Goal: Task Accomplishment & Management: Manage account settings

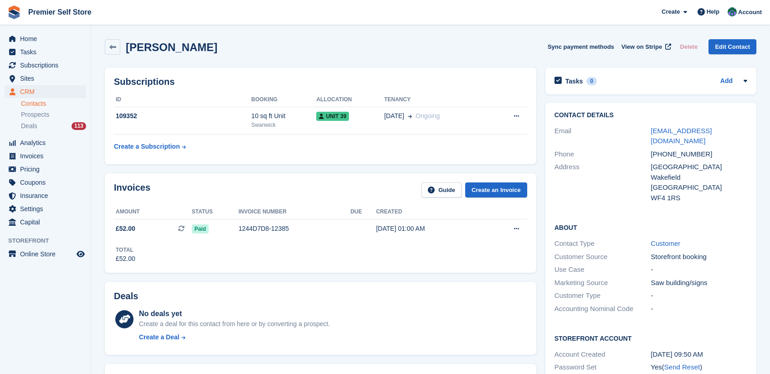
click at [36, 67] on span "Subscriptions" at bounding box center [47, 65] width 55 height 13
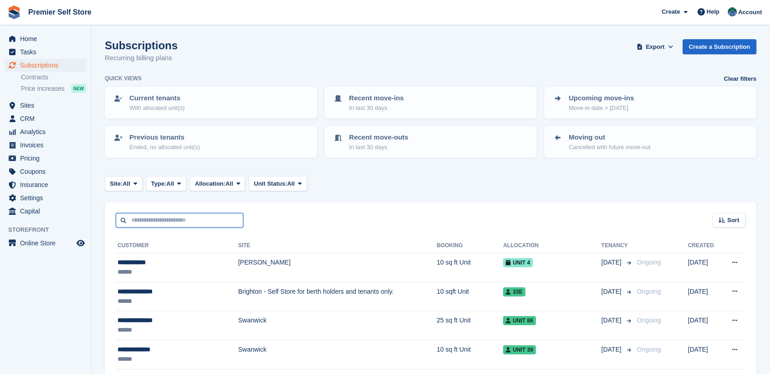
click at [151, 219] on input "text" at bounding box center [180, 220] width 128 height 15
type input "*******"
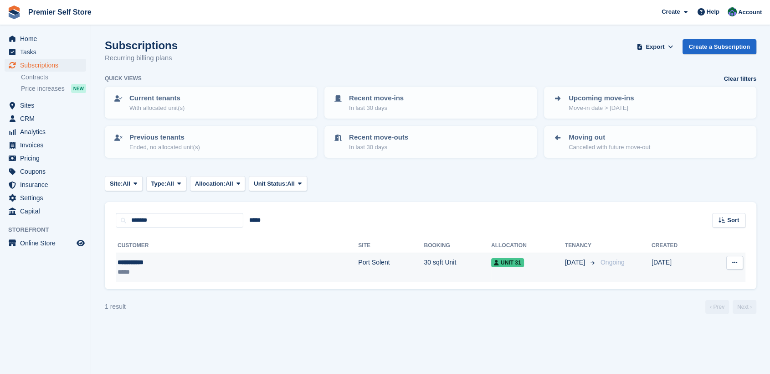
click at [141, 261] on div "**********" at bounding box center [175, 262] width 115 height 10
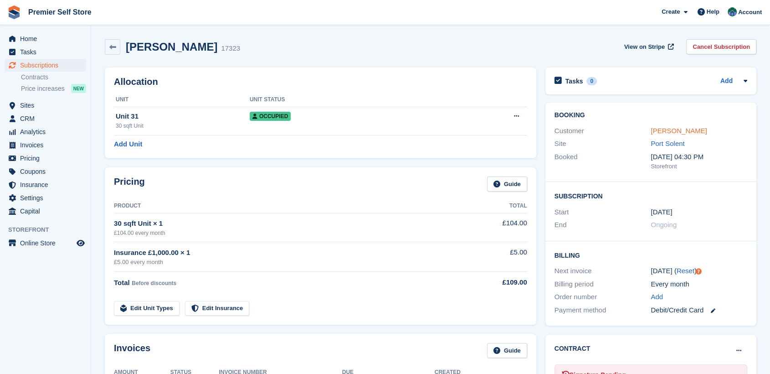
click at [672, 127] on link "Tony Sammut" at bounding box center [679, 131] width 56 height 8
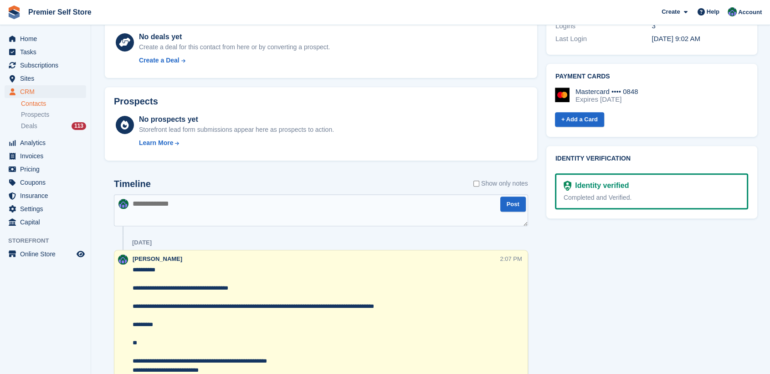
scroll to position [405, 0]
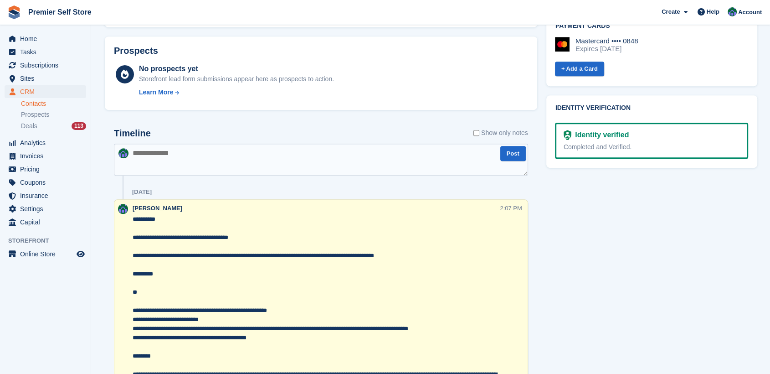
paste textarea "**********"
type textarea "**********"
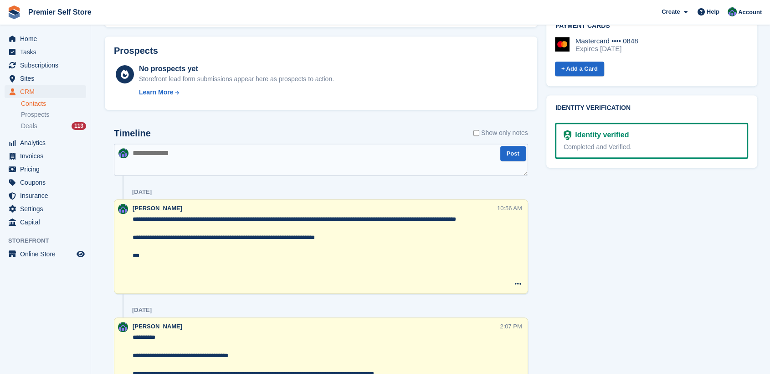
scroll to position [0, 0]
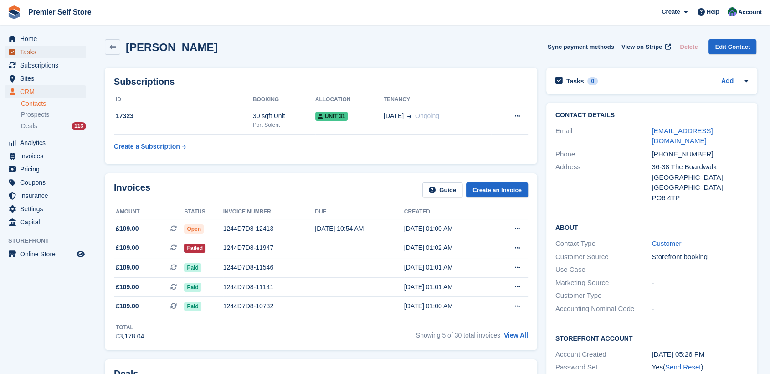
click at [31, 52] on span "Tasks" at bounding box center [47, 52] width 55 height 13
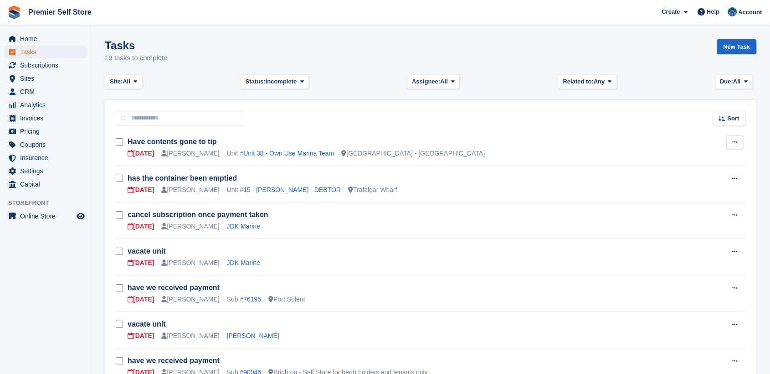
click at [736, 139] on icon at bounding box center [734, 142] width 5 height 6
click at [671, 161] on p "Edit task" at bounding box center [699, 160] width 79 height 12
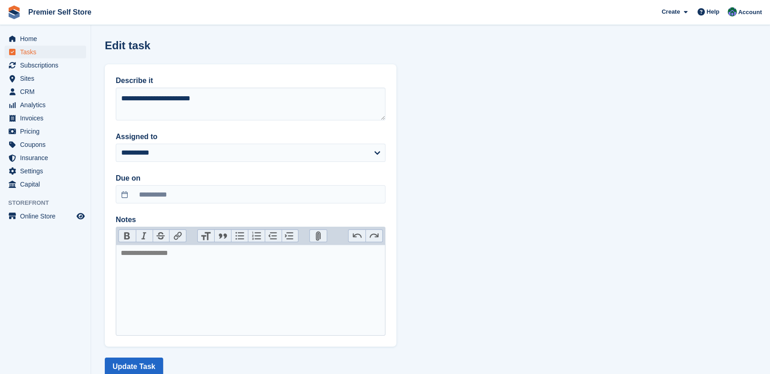
scroll to position [26, 0]
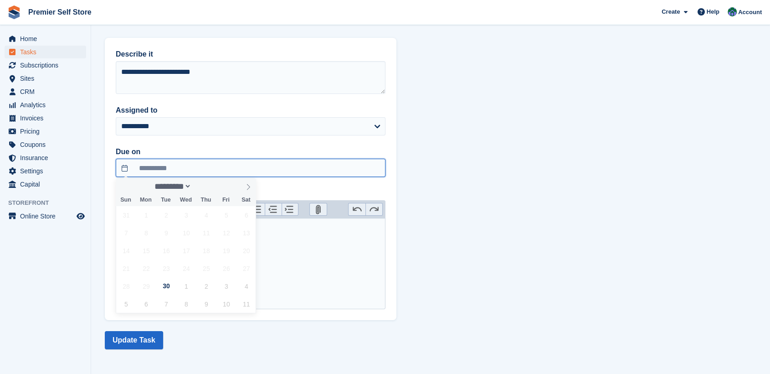
click at [123, 166] on input "**********" at bounding box center [251, 168] width 270 height 18
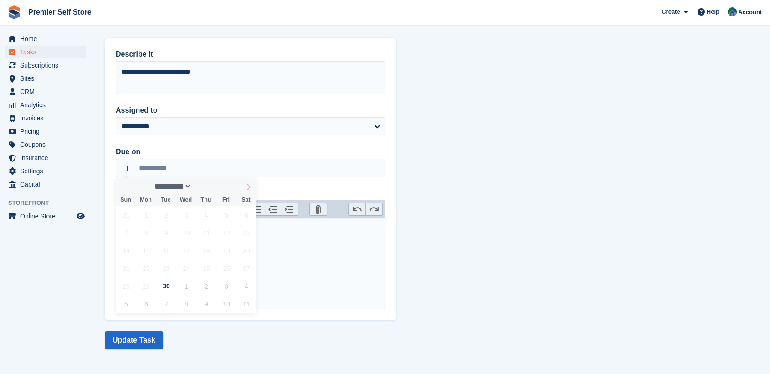
click at [249, 187] on icon at bounding box center [248, 187] width 3 height 6
select select "*"
click at [206, 288] on span "30" at bounding box center [206, 286] width 18 height 18
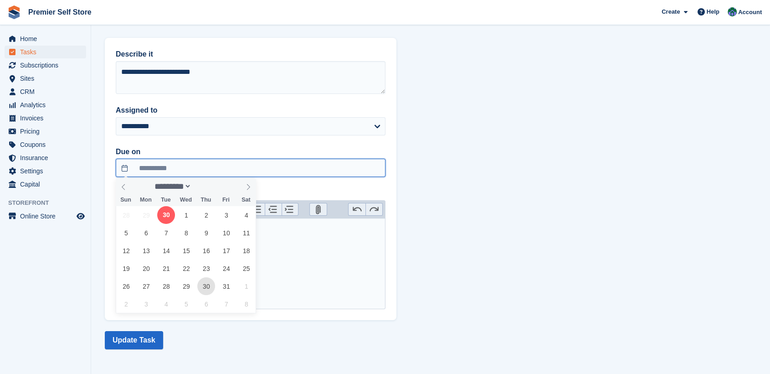
type input "**********"
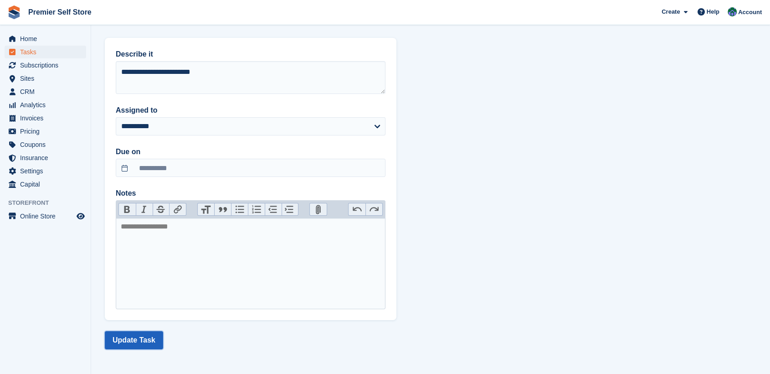
click at [129, 341] on button "Update Task" at bounding box center [134, 340] width 58 height 18
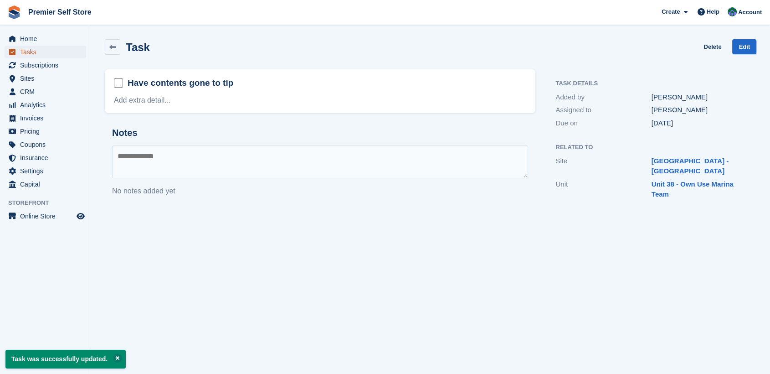
click at [23, 52] on span "Tasks" at bounding box center [47, 52] width 55 height 13
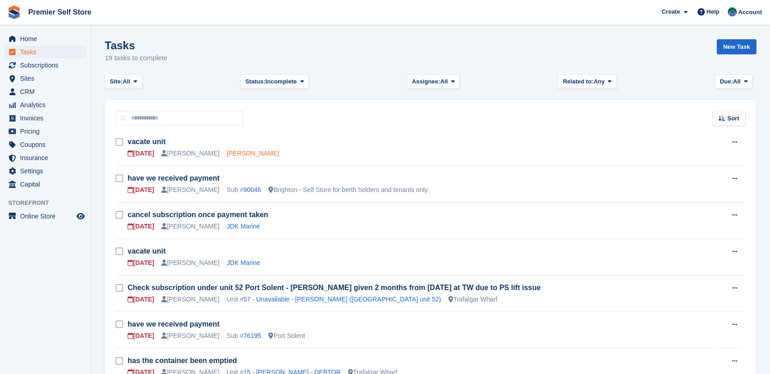
click at [227, 151] on link "[PERSON_NAME]" at bounding box center [253, 152] width 52 height 7
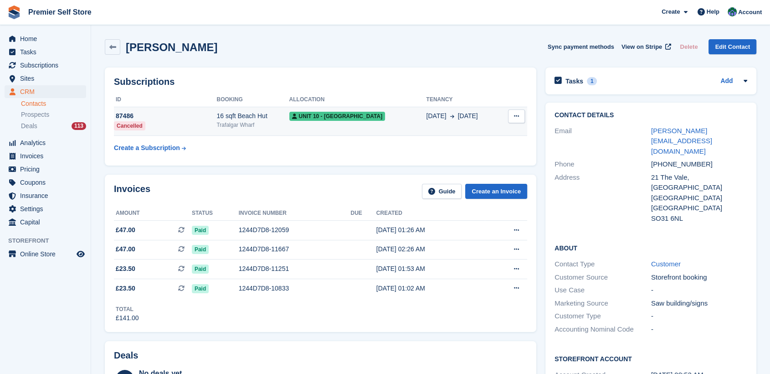
click at [517, 115] on icon at bounding box center [516, 116] width 5 height 6
click at [180, 126] on td "87486 Cancelled" at bounding box center [165, 121] width 103 height 29
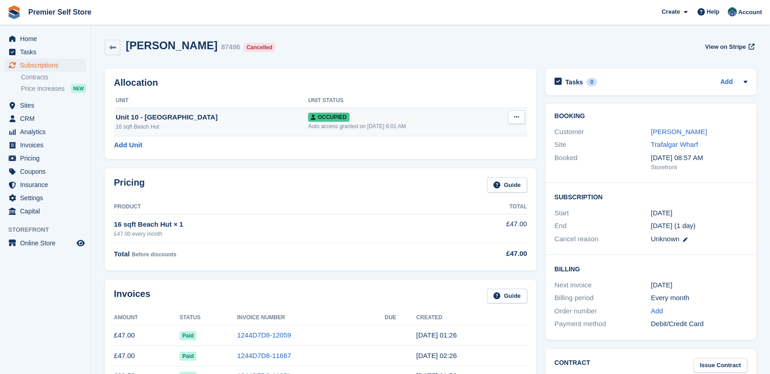
click at [515, 118] on icon at bounding box center [516, 117] width 5 height 6
click at [463, 169] on p "Deallocate" at bounding box center [481, 166] width 79 height 12
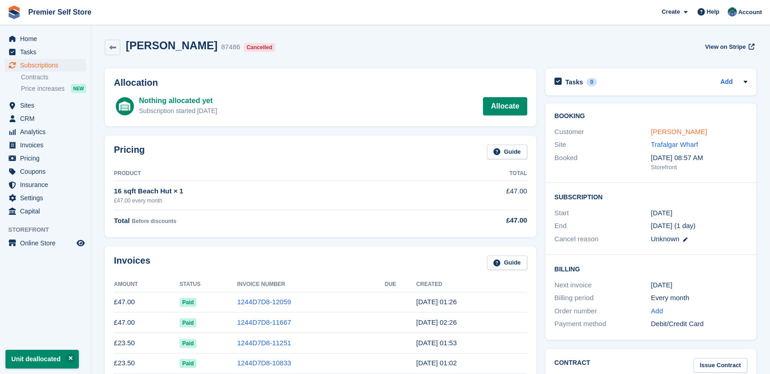
click at [661, 132] on link "Joseph Collins" at bounding box center [679, 132] width 56 height 8
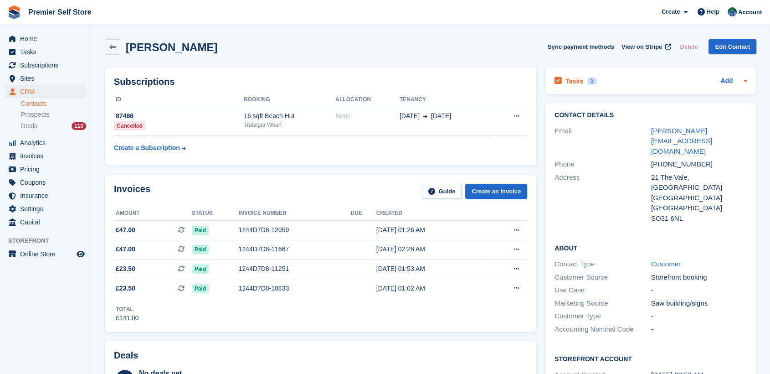
click at [570, 79] on h2 "Tasks" at bounding box center [574, 81] width 18 height 8
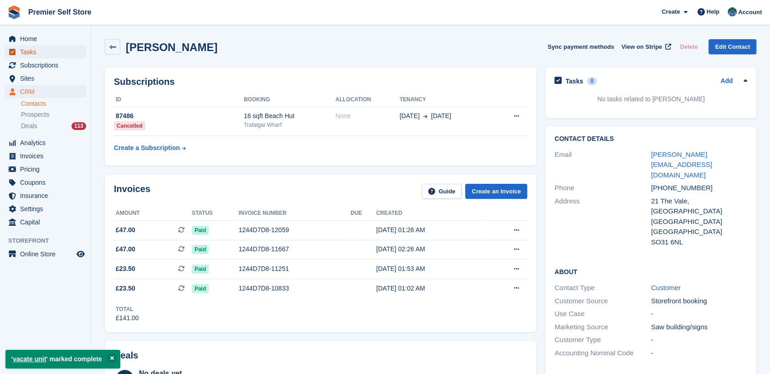
click at [26, 52] on span "Tasks" at bounding box center [47, 52] width 55 height 13
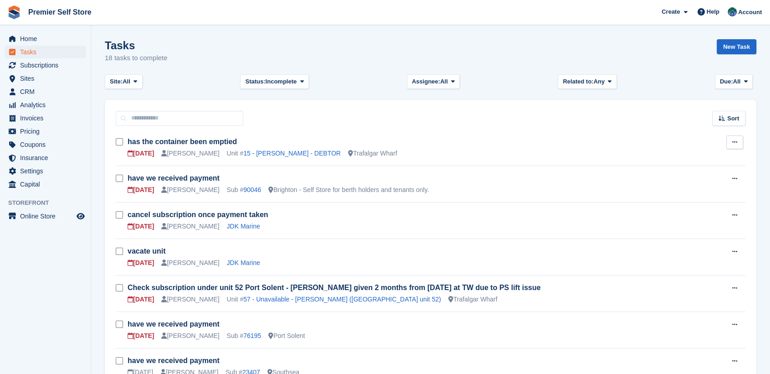
click at [733, 139] on icon at bounding box center [734, 142] width 5 height 6
click at [673, 161] on p "Edit task" at bounding box center [699, 160] width 79 height 12
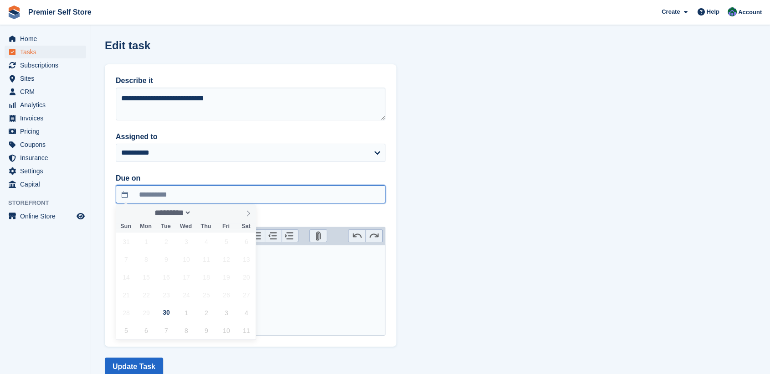
click at [129, 195] on input "**********" at bounding box center [251, 194] width 270 height 18
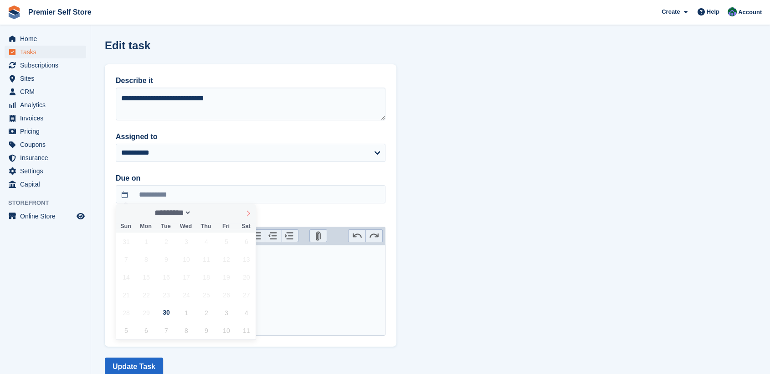
click at [248, 212] on icon at bounding box center [248, 213] width 6 height 6
select select "*"
click at [201, 314] on span "30" at bounding box center [206, 312] width 18 height 18
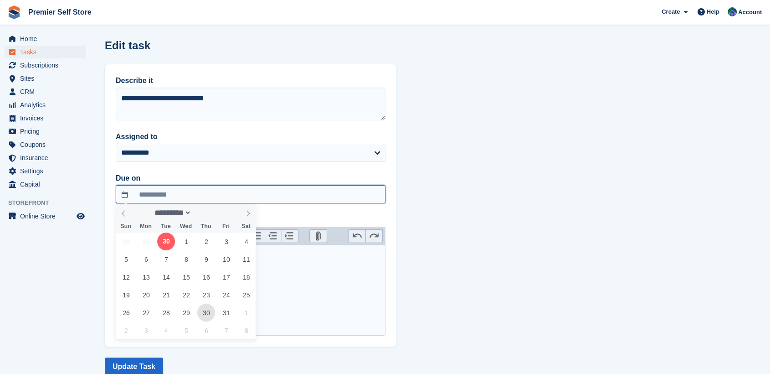
type input "**********"
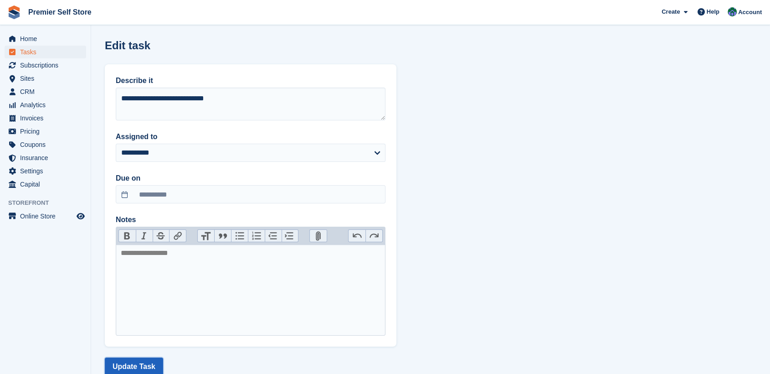
click at [129, 365] on button "Update Task" at bounding box center [134, 366] width 58 height 18
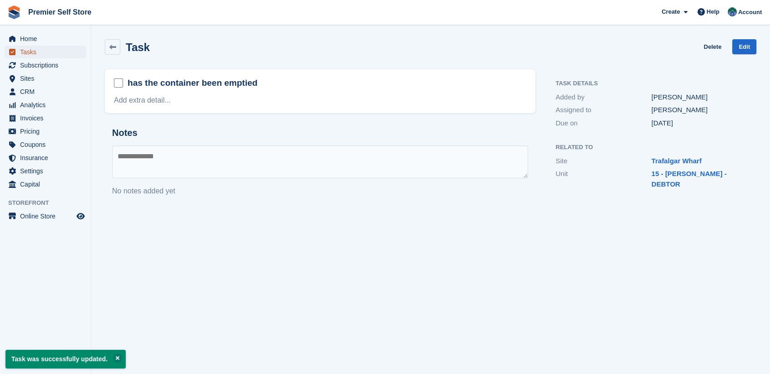
click at [21, 51] on span "Tasks" at bounding box center [47, 52] width 55 height 13
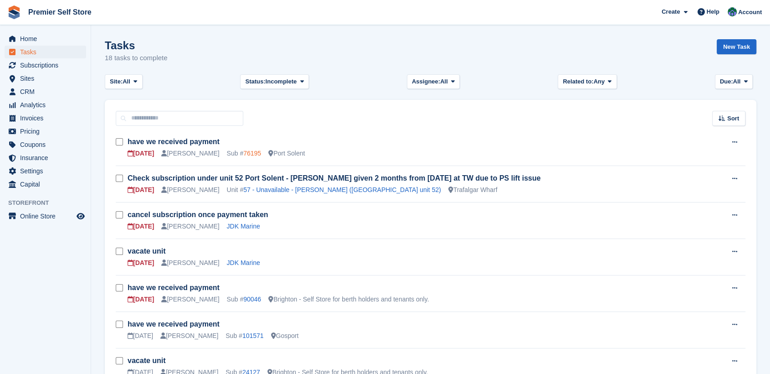
click at [243, 154] on link "76195" at bounding box center [252, 152] width 18 height 7
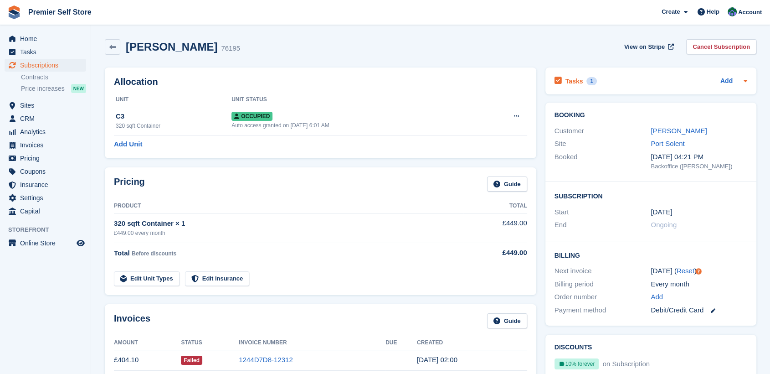
click at [572, 80] on h2 "Tasks" at bounding box center [574, 81] width 18 height 8
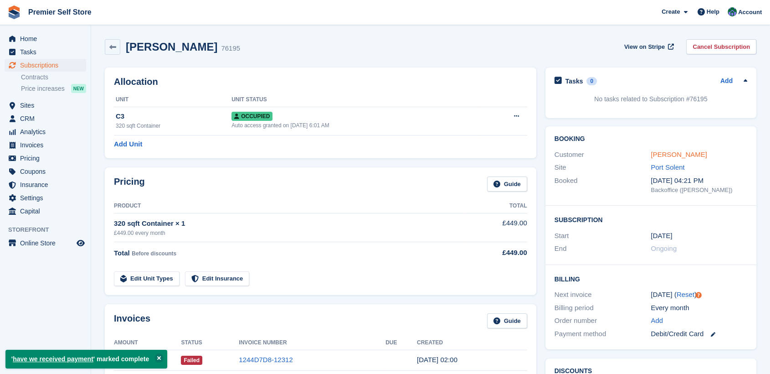
click at [668, 151] on link "john timkey" at bounding box center [679, 154] width 56 height 8
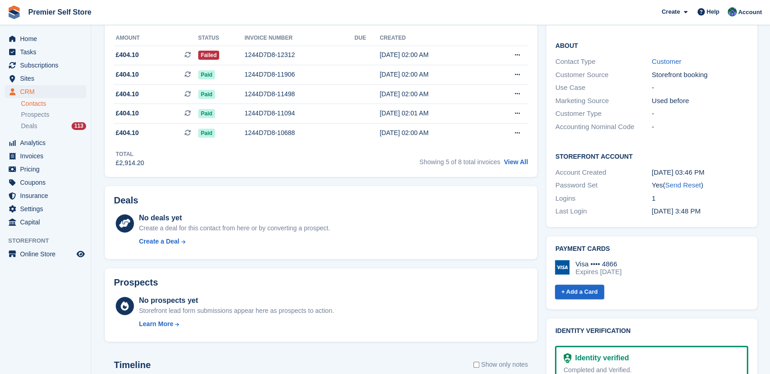
scroll to position [354, 0]
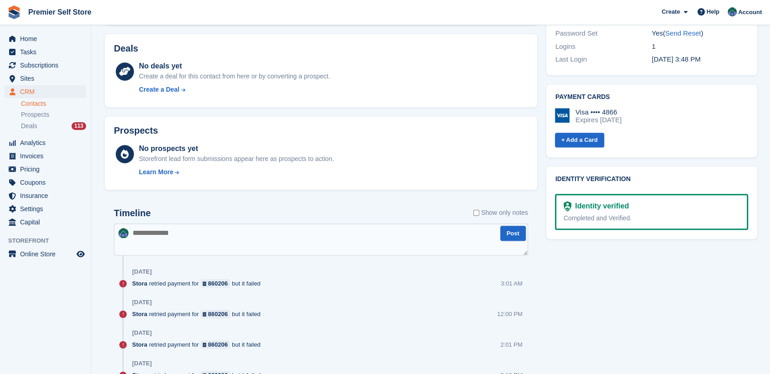
click at [180, 239] on textarea at bounding box center [321, 239] width 414 height 32
type textarea "**********"
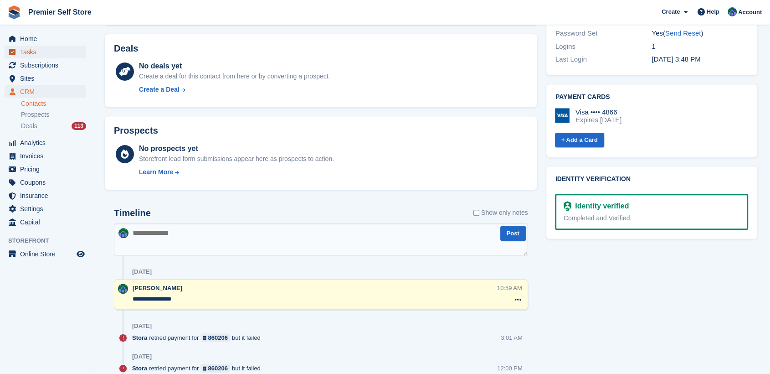
click at [29, 52] on span "Tasks" at bounding box center [47, 52] width 55 height 13
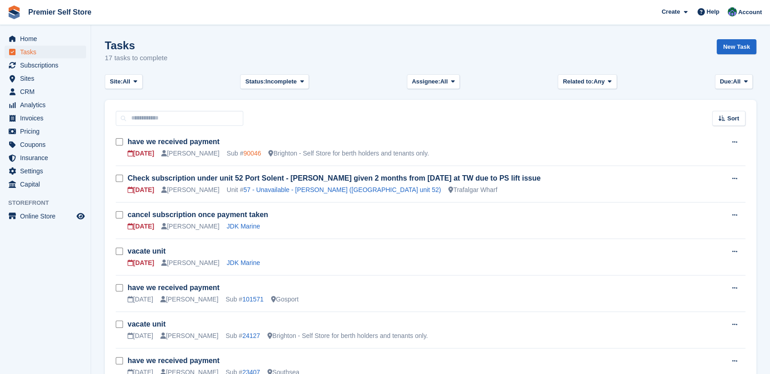
click at [243, 153] on link "90046" at bounding box center [252, 152] width 18 height 7
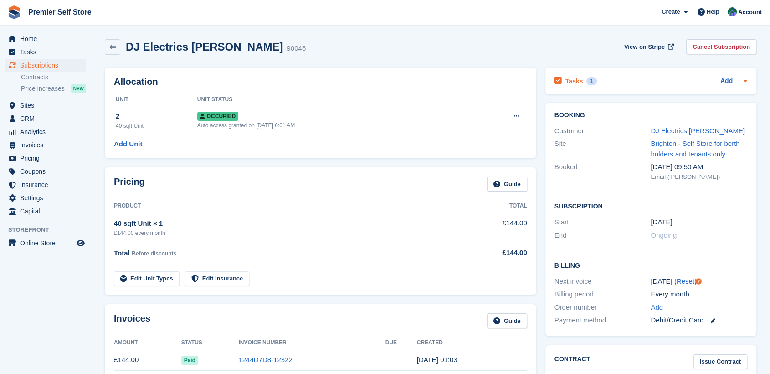
click at [575, 81] on h2 "Tasks" at bounding box center [574, 81] width 18 height 8
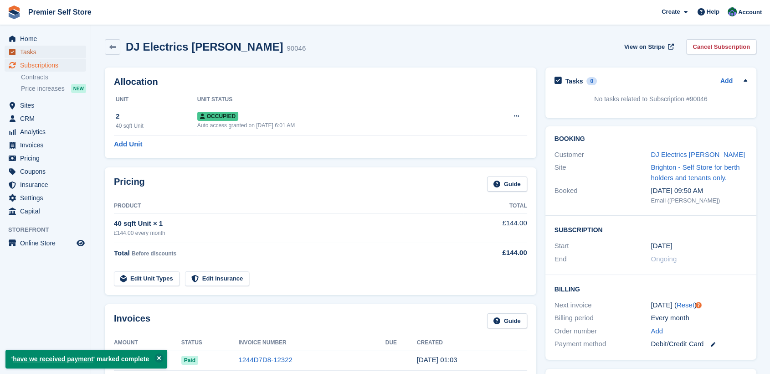
click at [29, 51] on span "Tasks" at bounding box center [47, 52] width 55 height 13
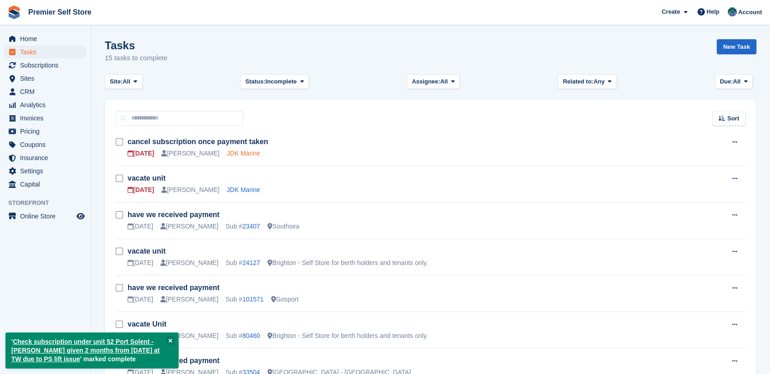
click at [227, 154] on link "JDK Marine" at bounding box center [243, 152] width 33 height 7
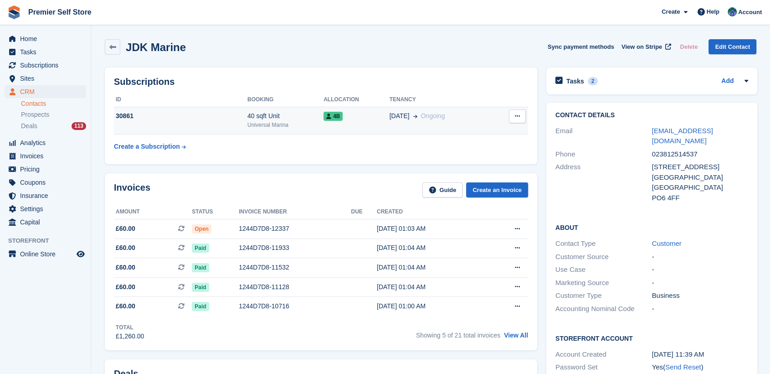
click at [171, 125] on td "30861" at bounding box center [181, 121] width 134 height 28
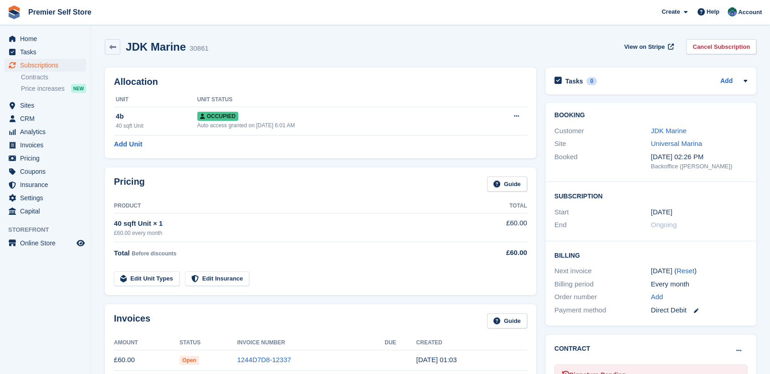
click at [716, 45] on link "Cancel Subscription" at bounding box center [721, 46] width 70 height 15
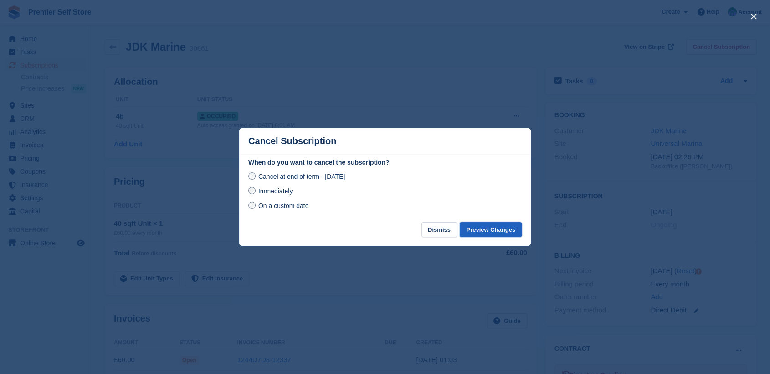
click at [490, 226] on button "Preview Changes" at bounding box center [491, 229] width 62 height 15
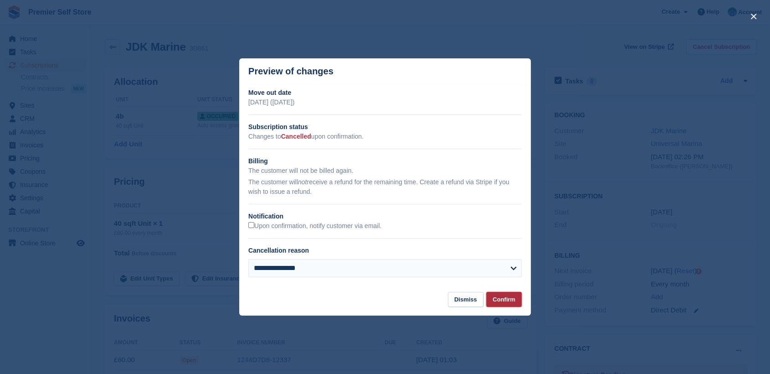
click at [506, 298] on button "Confirm" at bounding box center [504, 299] width 36 height 15
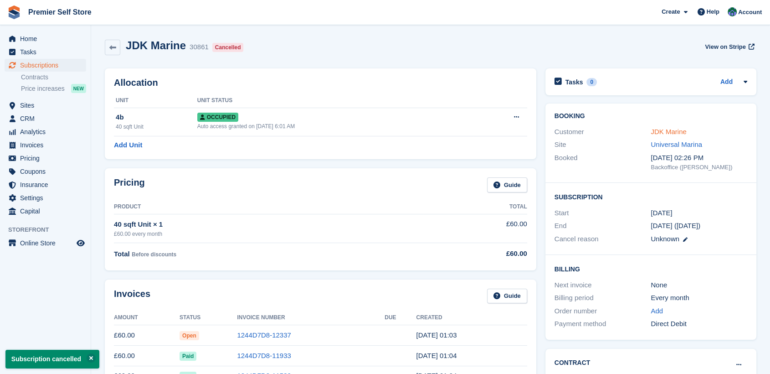
click at [665, 130] on link "JDK Marine" at bounding box center [669, 132] width 36 height 8
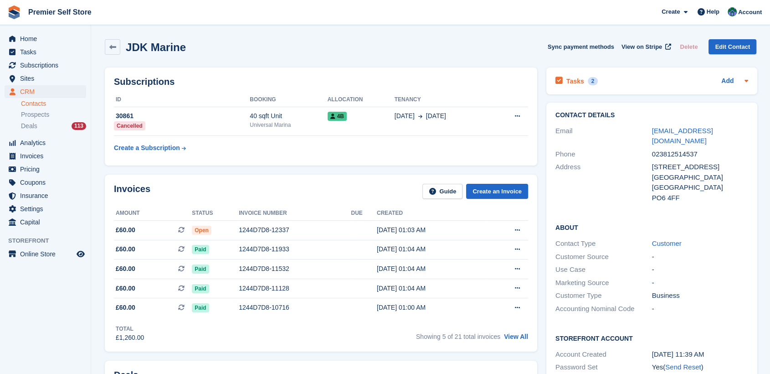
click at [571, 81] on h2 "Tasks" at bounding box center [575, 81] width 18 height 8
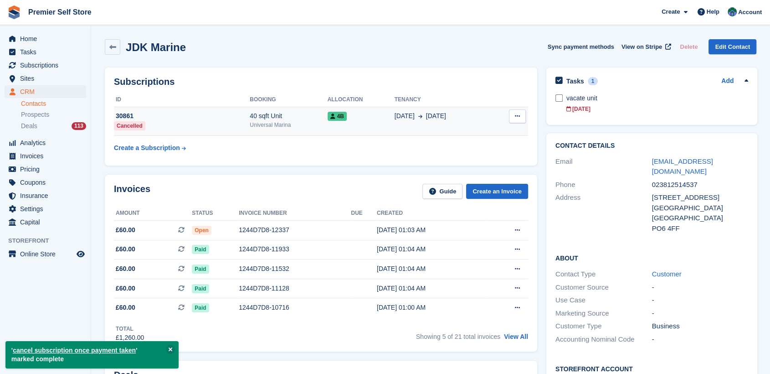
click at [516, 114] on icon at bounding box center [517, 116] width 5 height 6
click at [252, 119] on div "40 sqft Unit" at bounding box center [288, 116] width 77 height 10
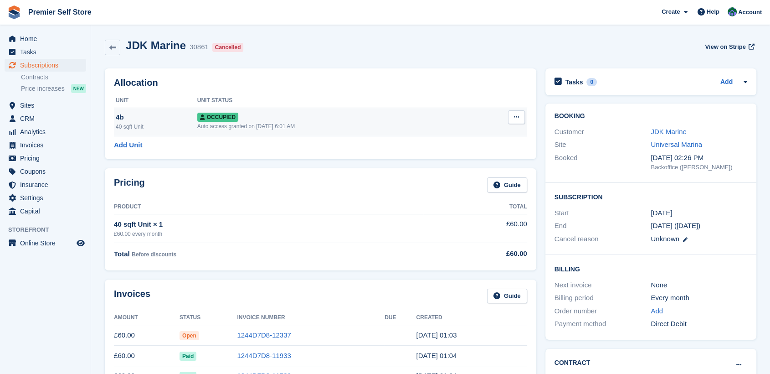
click at [519, 113] on button at bounding box center [516, 117] width 17 height 14
click at [452, 165] on p "Deallocate" at bounding box center [481, 166] width 79 height 12
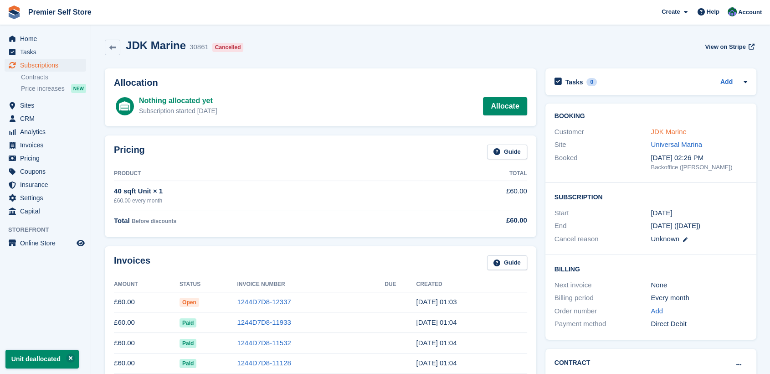
click at [669, 133] on link "JDK Marine" at bounding box center [669, 132] width 36 height 8
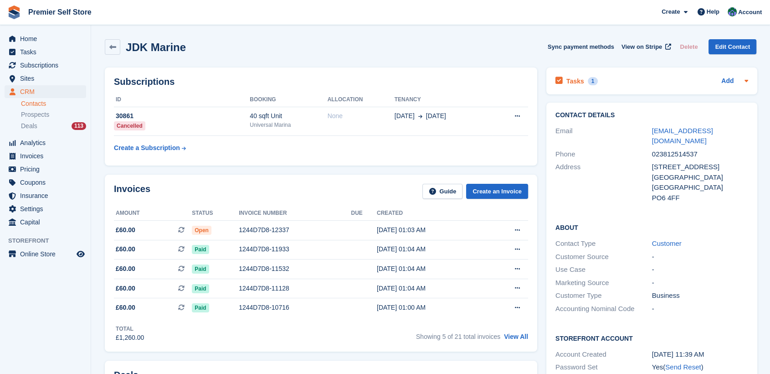
click at [569, 81] on h2 "Tasks" at bounding box center [575, 81] width 18 height 8
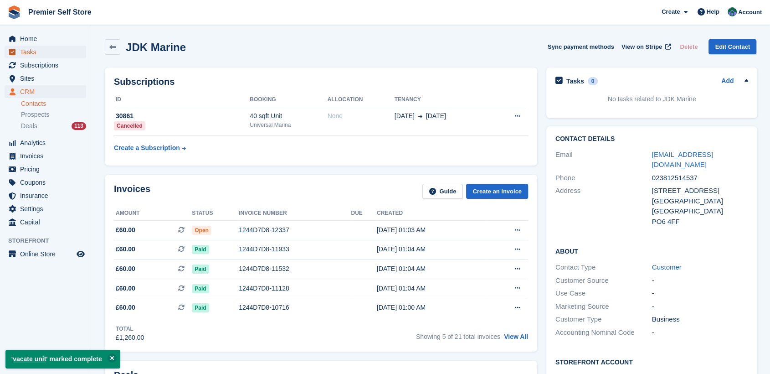
click at [36, 55] on span "Tasks" at bounding box center [47, 52] width 55 height 13
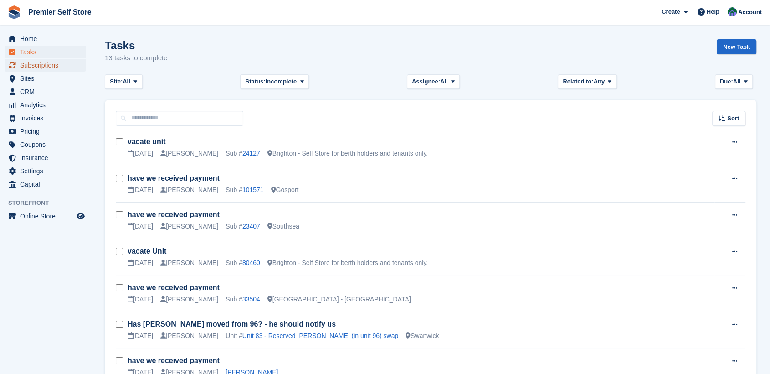
click at [33, 65] on span "Subscriptions" at bounding box center [47, 65] width 55 height 13
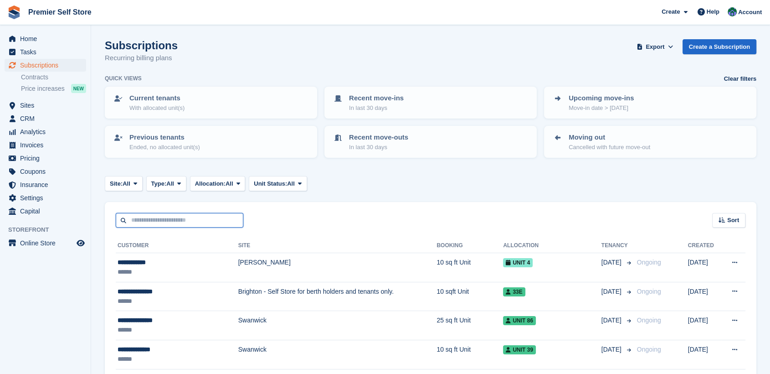
drag, startPoint x: 152, startPoint y: 221, endPoint x: 149, endPoint y: 210, distance: 12.1
click at [152, 221] on input "text" at bounding box center [180, 220] width 128 height 15
type input "***"
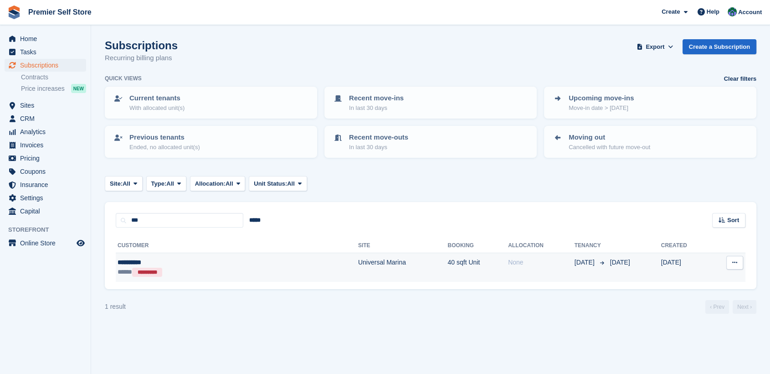
click at [131, 259] on div "**********" at bounding box center [182, 262] width 128 height 10
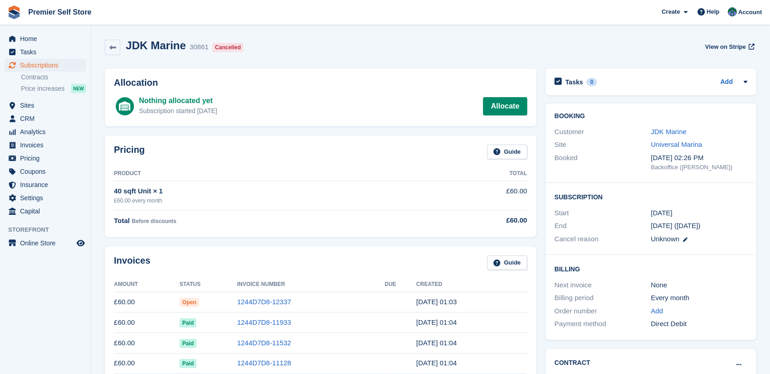
scroll to position [101, 0]
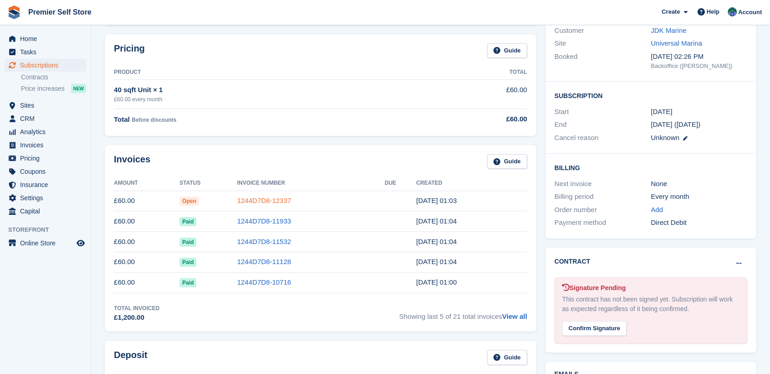
click at [254, 198] on link "1244D7D8-12337" at bounding box center [264, 200] width 54 height 8
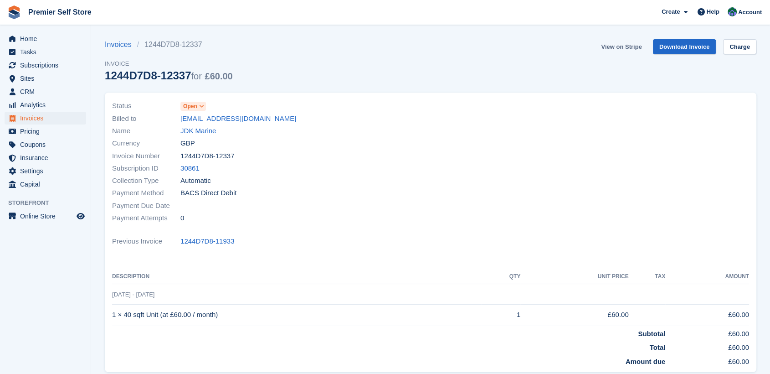
click at [620, 45] on link "View on Stripe" at bounding box center [621, 46] width 48 height 15
click at [201, 131] on link "JDK Marine" at bounding box center [198, 131] width 36 height 10
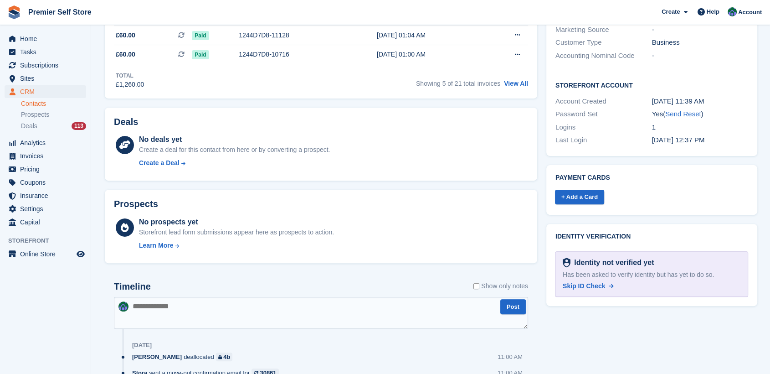
scroll to position [405, 0]
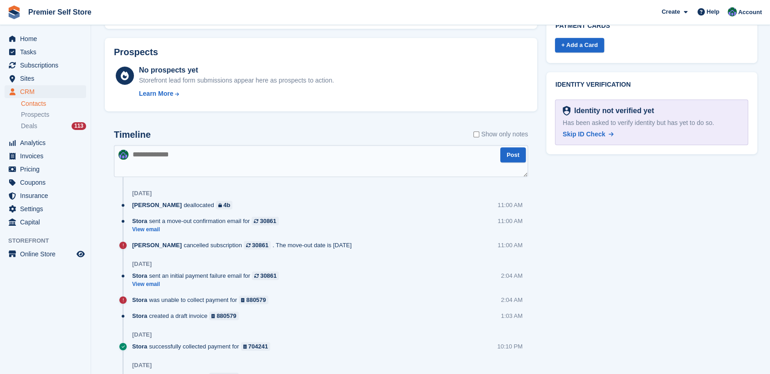
paste textarea "**********"
type textarea "**********"
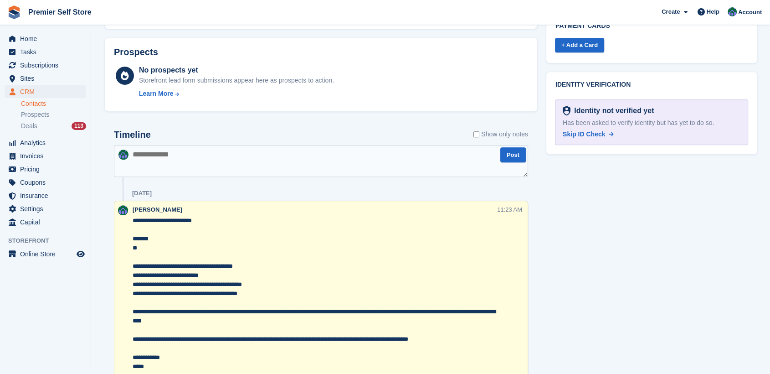
scroll to position [0, 0]
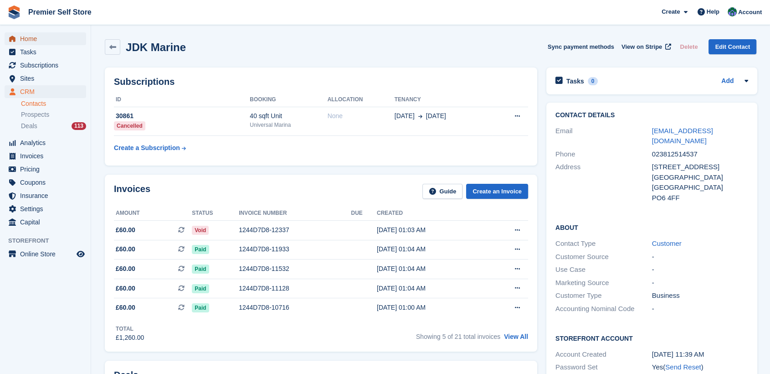
click at [22, 35] on span "Home" at bounding box center [47, 38] width 55 height 13
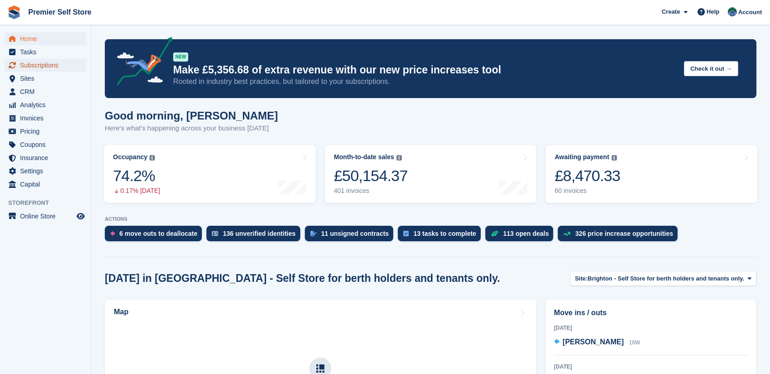
click at [44, 63] on span "Subscriptions" at bounding box center [47, 65] width 55 height 13
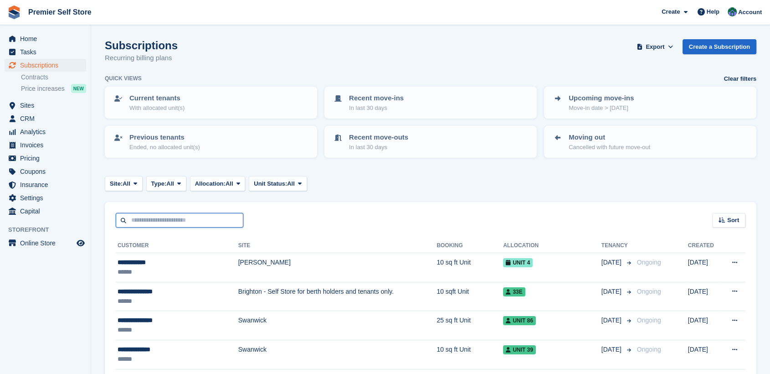
click at [159, 220] on input "text" at bounding box center [180, 220] width 128 height 15
type input "**********"
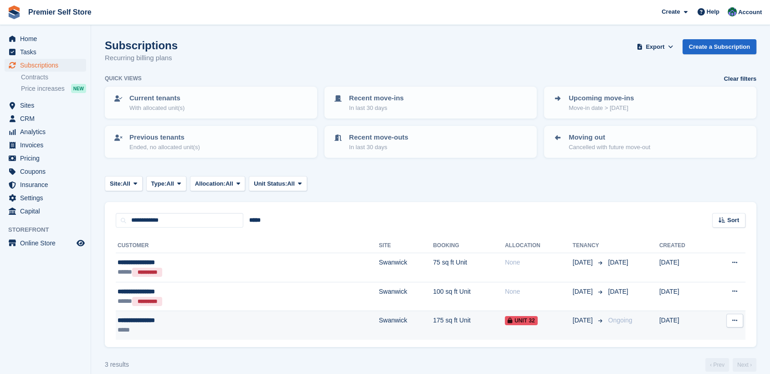
click at [139, 320] on div "**********" at bounding box center [186, 320] width 136 height 10
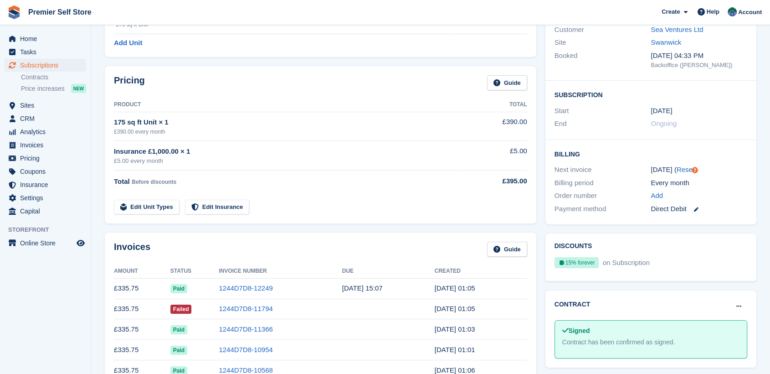
scroll to position [152, 0]
